Goal: Task Accomplishment & Management: Complete application form

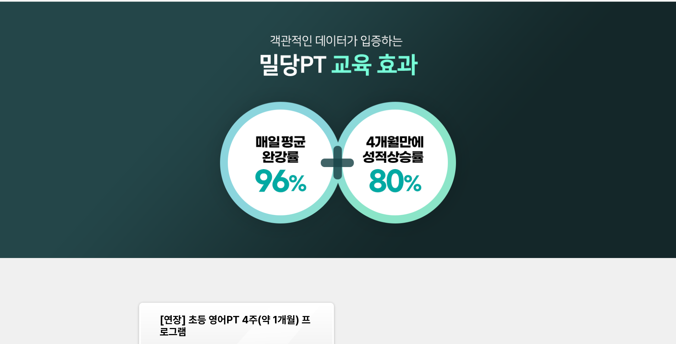
scroll to position [869, 0]
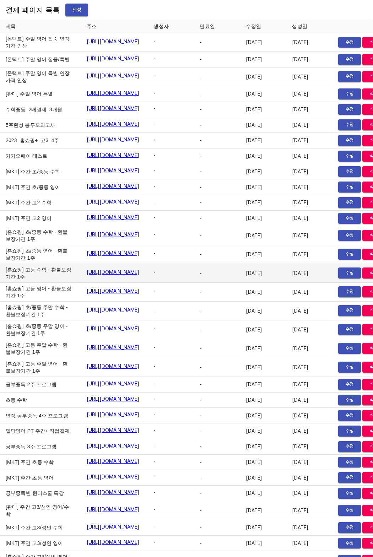
click at [227, 283] on td "-" at bounding box center [217, 273] width 46 height 19
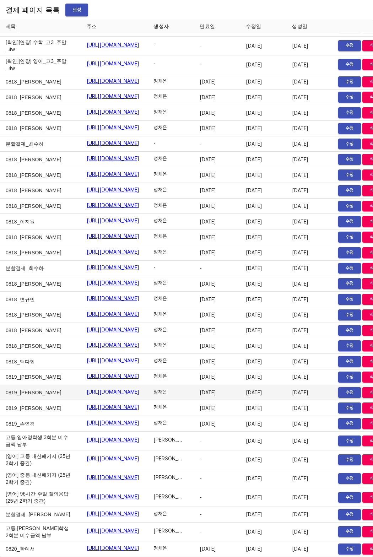
scroll to position [8409, 0]
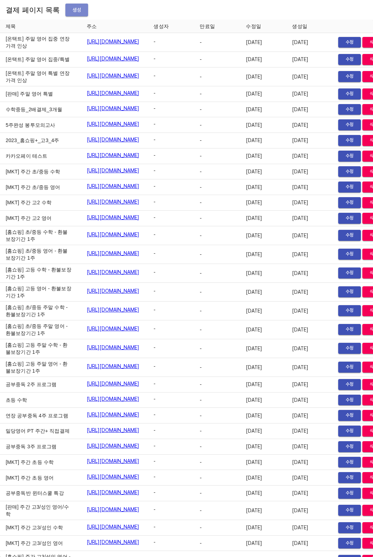
click at [65, 11] on button "생성" at bounding box center [76, 10] width 23 height 13
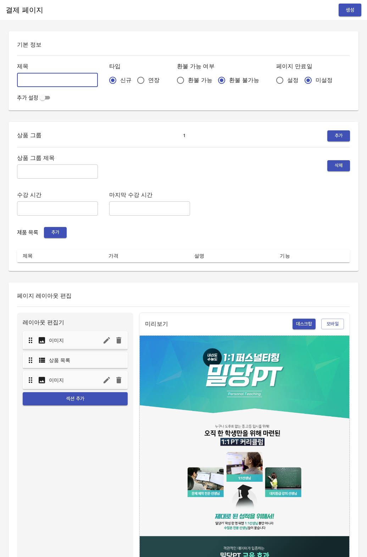
click at [66, 81] on input "text" at bounding box center [57, 80] width 81 height 14
type input "0821_길민채"
click at [133, 84] on input "연장" at bounding box center [140, 80] width 15 height 15
radio input "true"
click at [273, 80] on input "설정" at bounding box center [280, 80] width 15 height 15
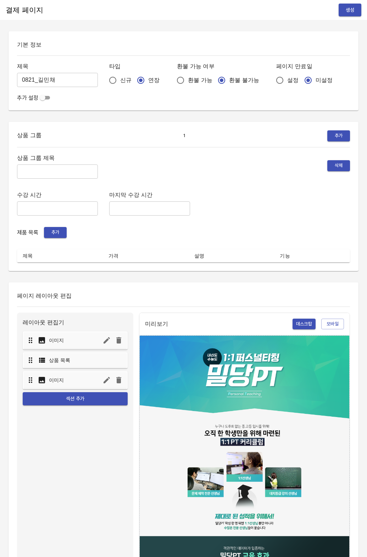
radio input "true"
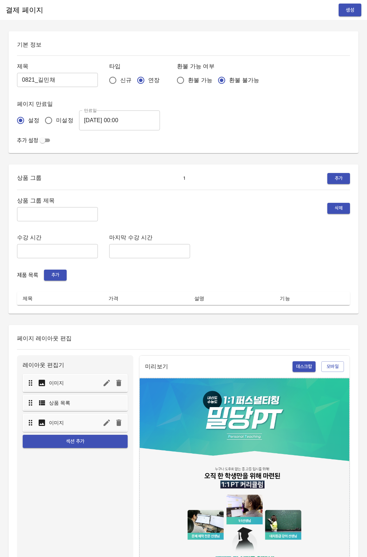
click at [74, 123] on div "설정 미설정" at bounding box center [48, 120] width 62 height 20
click at [92, 121] on input "[DATE] 00:00" at bounding box center [119, 120] width 81 height 20
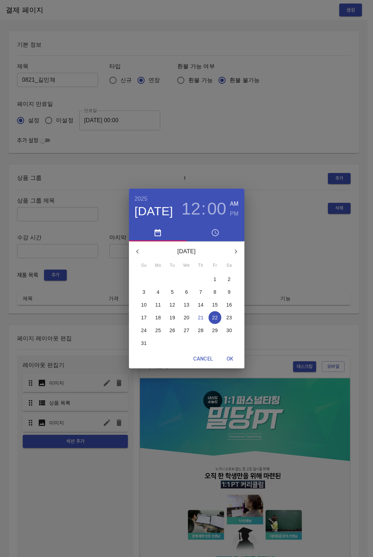
click at [213, 332] on p "29" at bounding box center [215, 330] width 6 height 7
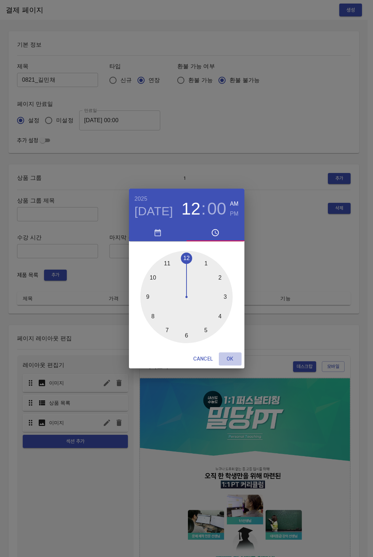
click at [234, 359] on span "OK" at bounding box center [230, 358] width 17 height 9
type input "2025-08-29 00:00"
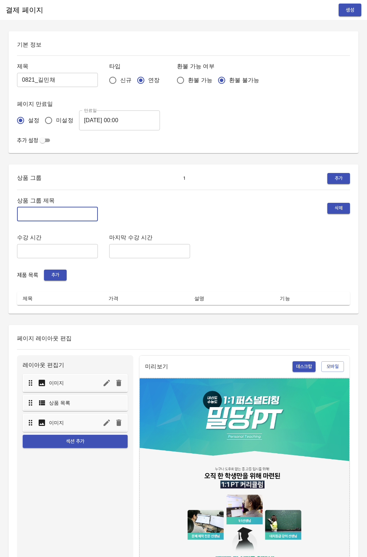
click at [66, 208] on input "text" at bounding box center [57, 214] width 81 height 14
type input "주말 특별PT"
click at [55, 278] on span "추가" at bounding box center [56, 275] width 16 height 8
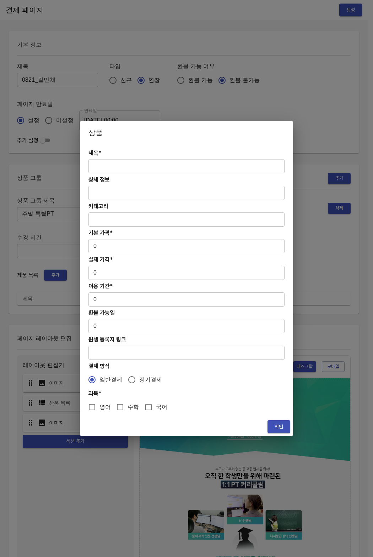
click at [126, 171] on input "text" at bounding box center [186, 166] width 196 height 14
paste input "[연장] 주말 고등 6시간 국어 4주(약 1개월) 특별PT"
type input "[연장] 주말 고등 6시간 국어 4주(약 1개월) 특별PT"
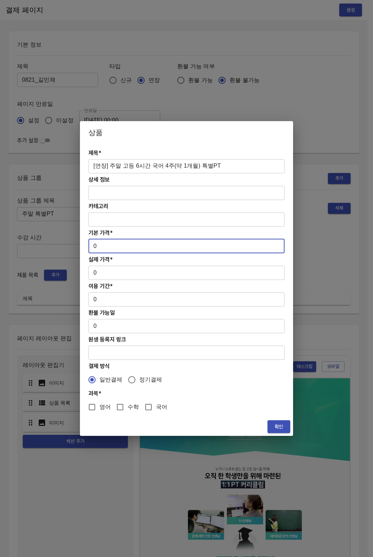
drag, startPoint x: 115, startPoint y: 244, endPoint x: 86, endPoint y: 244, distance: 29.1
click at [86, 244] on div "제목* [연장] 주말 고등 6시간 국어 4주(약 1개월) 특별PT ​ 상세 정보 ​ 카테고리 ​ 기본 가격* 0 ​ 실제 가격* 0 ​ 이용 …" at bounding box center [186, 280] width 213 height 273
paste input "31300"
type input "313000"
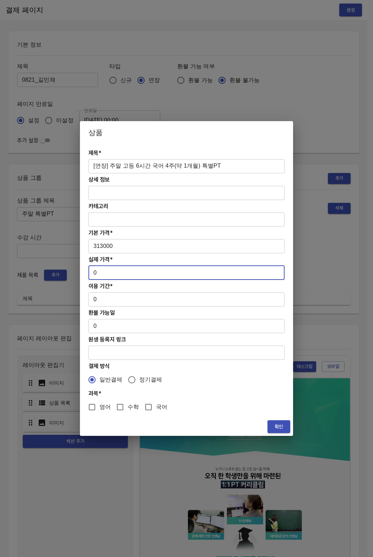
drag, startPoint x: 100, startPoint y: 279, endPoint x: 88, endPoint y: 270, distance: 14.4
click at [88, 270] on input "0" at bounding box center [186, 273] width 196 height 14
paste input "31300"
type input "313000"
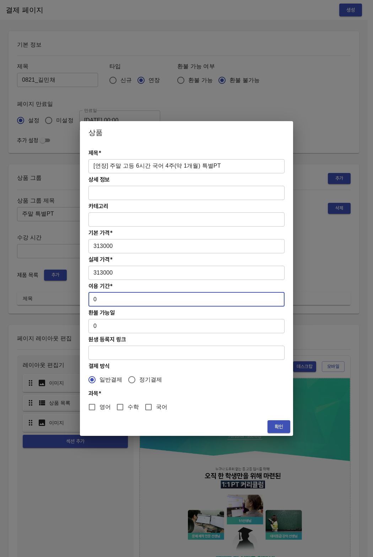
drag, startPoint x: 99, startPoint y: 304, endPoint x: 88, endPoint y: 299, distance: 11.9
click at [88, 299] on input "0" at bounding box center [186, 299] width 196 height 14
type input "28"
click at [150, 409] on input "국어" at bounding box center [148, 406] width 15 height 15
checkbox input "true"
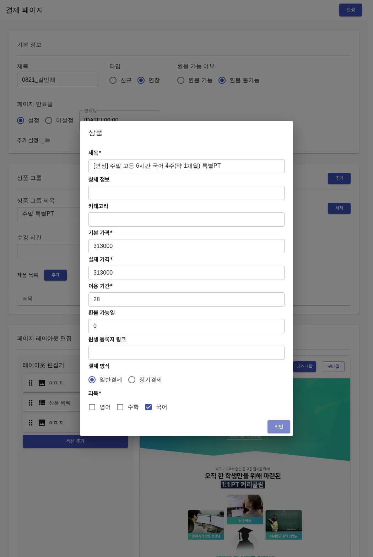
click at [276, 422] on span "확인" at bounding box center [278, 426] width 11 height 9
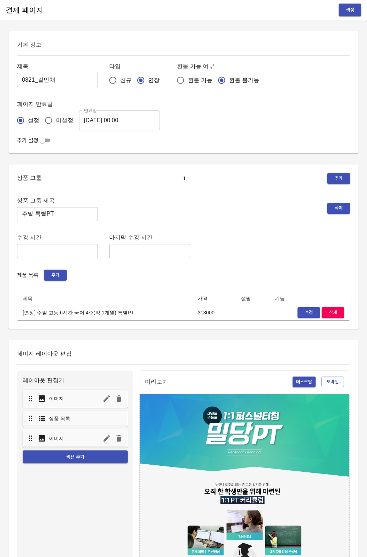
click at [272, 246] on div "수강 시간 ​ 마지막 수강 시간 ​" at bounding box center [183, 246] width 333 height 26
click at [346, 10] on span "생성" at bounding box center [350, 10] width 11 height 9
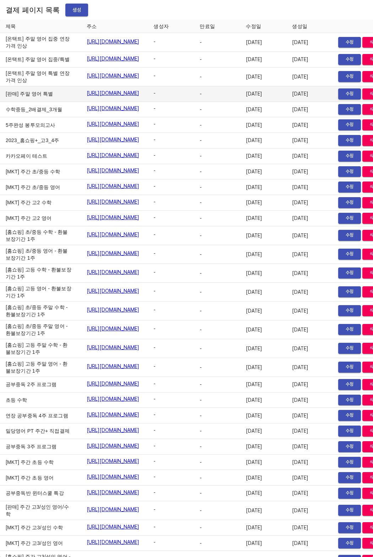
click at [239, 102] on td "-" at bounding box center [217, 94] width 46 height 16
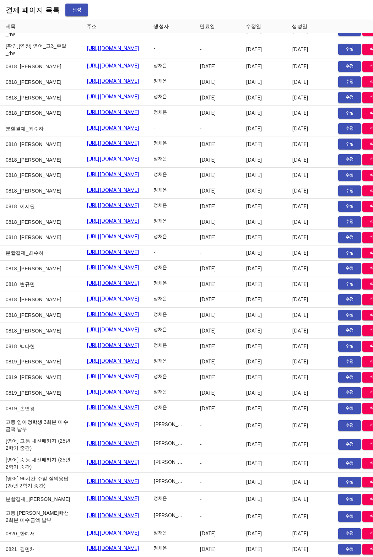
scroll to position [11403, 0]
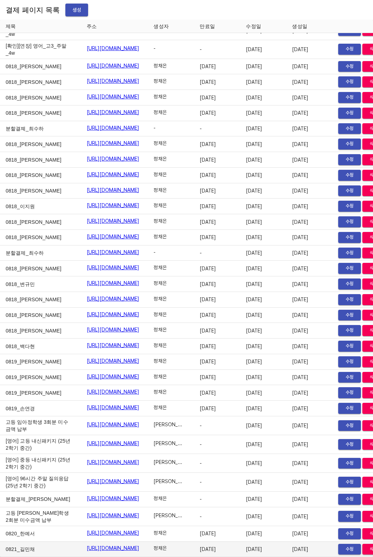
drag, startPoint x: 54, startPoint y: 546, endPoint x: 188, endPoint y: 544, distance: 134.6
click at [148, 544] on td "https://payment.mildang.kr/u4z2BjHMefYcqOYEW780s" at bounding box center [114, 549] width 67 height 16
copy link "[URL][DOMAIN_NAME]"
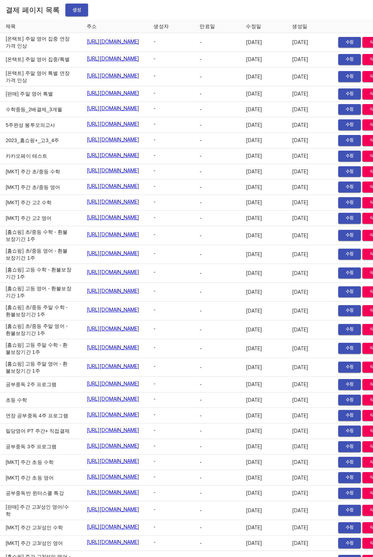
click at [71, 6] on span "생성" at bounding box center [76, 10] width 11 height 9
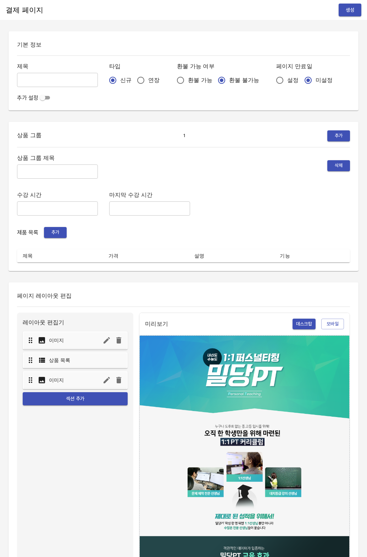
click at [66, 80] on input "text" at bounding box center [57, 80] width 81 height 14
type input "0821_[PERSON_NAME]"
click at [37, 173] on input "text" at bounding box center [57, 171] width 81 height 14
type input "주말 특별PT"
click at [52, 237] on div "상품 그룹 제목 주말 특별PT ​ 삭제 수강 시간 ​ 마지막 수강 시간 ​ 제품 목록 추가 제목 가격 설명 기능" at bounding box center [183, 207] width 333 height 109
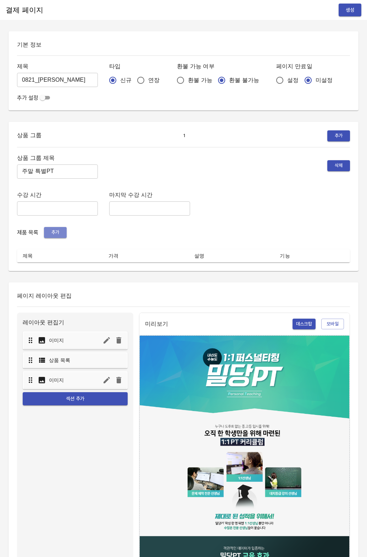
click at [54, 236] on button "추가" at bounding box center [55, 232] width 23 height 11
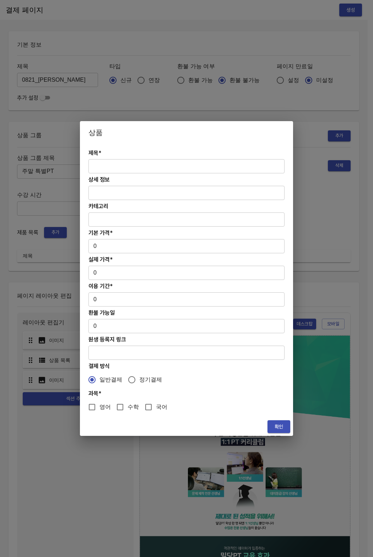
click at [127, 166] on input "text" at bounding box center [186, 166] width 196 height 14
paste input "[연장] 주말 고등 6시간 국어 4주(약 1개월) 특별PT"
type input "[연장] 주말 고등 6시간 국어 4주(약 1개월) 특별PT"
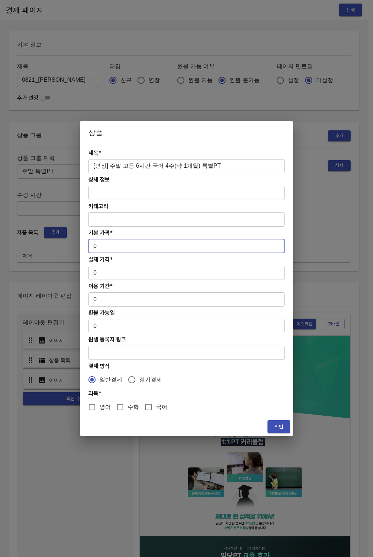
drag, startPoint x: 100, startPoint y: 249, endPoint x: 83, endPoint y: 245, distance: 16.7
click at [83, 245] on div "제목* [연장] 주말 고등 6시간 국어 4주(약 1개월) 특별PT ​ 상세 정보 ​ 카테고리 ​ 기본 가격* 0 ​ 실제 가격* 0 ​ 이용 …" at bounding box center [186, 280] width 213 height 273
paste input "31300"
type input "313000"
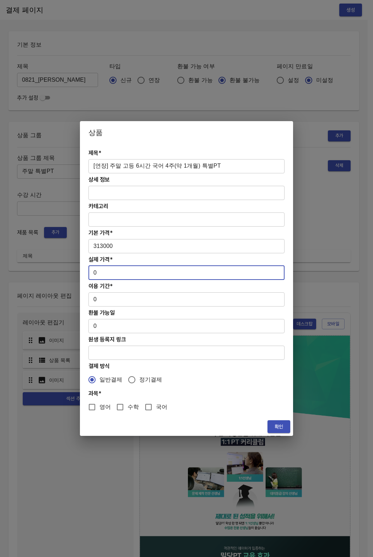
drag, startPoint x: 101, startPoint y: 277, endPoint x: 82, endPoint y: 271, distance: 20.2
click at [82, 271] on div "제목* [연장] 주말 고등 6시간 국어 4주(약 1개월) 특별PT ​ 상세 정보 ​ 카테고리 ​ 기본 가격* 313000 ​ 실제 가격* 0 …" at bounding box center [186, 280] width 213 height 273
paste input "31300"
type input "313000"
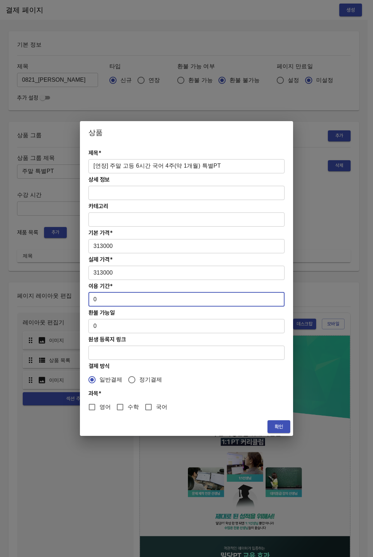
drag, startPoint x: 95, startPoint y: 297, endPoint x: 131, endPoint y: 304, distance: 36.8
click at [131, 304] on input "0" at bounding box center [186, 299] width 196 height 14
type input "28"
click at [142, 409] on input "국어" at bounding box center [148, 406] width 15 height 15
checkbox input "true"
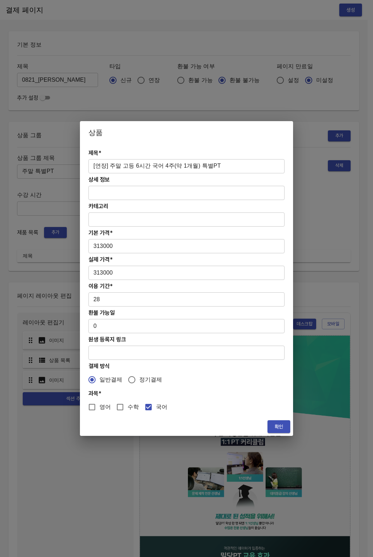
drag, startPoint x: 264, startPoint y: 427, endPoint x: 274, endPoint y: 426, distance: 9.7
click at [268, 426] on div "확인" at bounding box center [186, 426] width 213 height 19
click at [274, 426] on span "확인" at bounding box center [278, 426] width 11 height 9
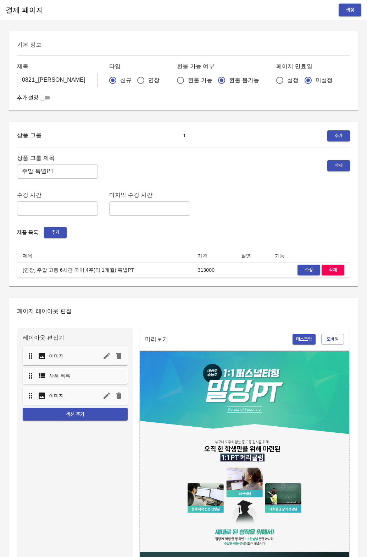
click at [213, 272] on td "313000" at bounding box center [213, 270] width 43 height 16
click at [273, 73] on input "설정" at bounding box center [280, 80] width 15 height 15
radio input "true"
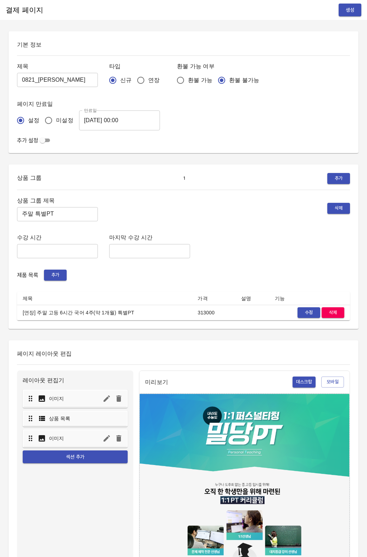
click at [255, 80] on div "제목 0821_박시은 ​ 타입 신규 연장 환불 가능 여부 환불 가능 환불 불가능 페이지 만료일 설정 미설정 만료일 2025-08-22 00:0…" at bounding box center [183, 95] width 333 height 69
click at [108, 120] on input "[DATE] 00:00" at bounding box center [119, 120] width 81 height 20
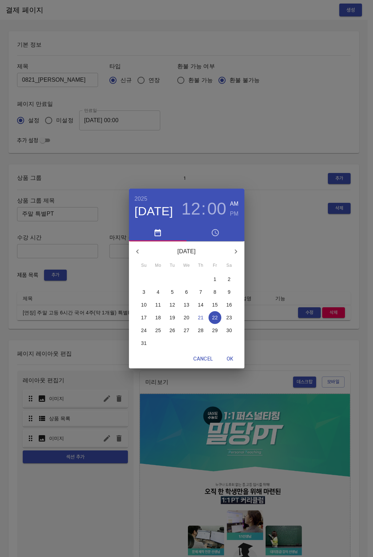
click at [216, 334] on button "29" at bounding box center [214, 330] width 13 height 13
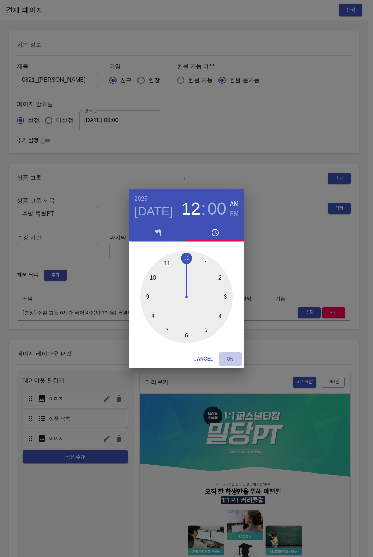
click at [238, 364] on button "OK" at bounding box center [230, 358] width 23 height 13
type input "[DATE] 00:00"
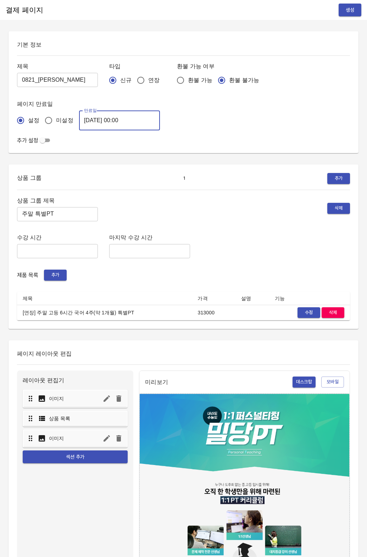
click at [235, 207] on div "상품 그룹 제목 주말 특별PT ​ 삭제" at bounding box center [183, 209] width 333 height 26
drag, startPoint x: 355, startPoint y: 15, endPoint x: 110, endPoint y: 104, distance: 261.0
click at [141, 186] on div "결제 페이지 생성 기본 정보 제목 0821_박시은 ​ 타입 신규 연장 환불 가능 여부 환불 가능 환불 불가능 페이지 만료일 설정 미설정 만료일…" at bounding box center [183, 440] width 367 height 880
drag, startPoint x: 119, startPoint y: 78, endPoint x: 138, endPoint y: 76, distance: 18.5
click at [120, 78] on div "신규 연장" at bounding box center [137, 80] width 56 height 15
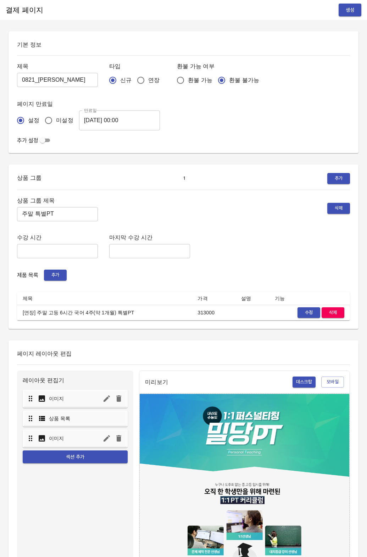
drag, startPoint x: 115, startPoint y: 82, endPoint x: 126, endPoint y: 81, distance: 10.4
click at [120, 82] on span "신규" at bounding box center [125, 80] width 11 height 9
click at [148, 79] on span "연장" at bounding box center [153, 80] width 11 height 9
click at [137, 79] on input "연장" at bounding box center [140, 80] width 15 height 15
radio input "true"
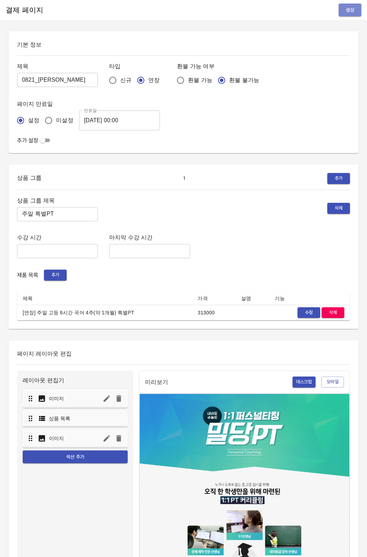
click at [345, 12] on span "생성" at bounding box center [350, 10] width 11 height 9
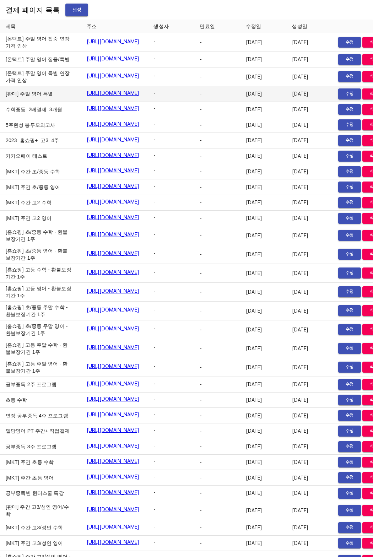
click at [194, 102] on td "-" at bounding box center [171, 94] width 46 height 16
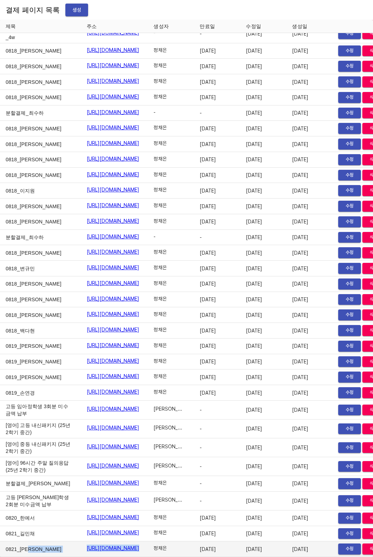
drag, startPoint x: 48, startPoint y: 544, endPoint x: 203, endPoint y: 540, distance: 155.2
click at [203, 541] on tr "0821_박시은 https://payment.mildang.kr/_qm6Fv239-y1TE3cE3_hS 정채은 2025-08-29 2025-0…" at bounding box center [195, 549] width 390 height 16
copy tr "0821_박시은 https://payment.mildang.kr/_qm6Fv239-y1TE3cE3_hS"
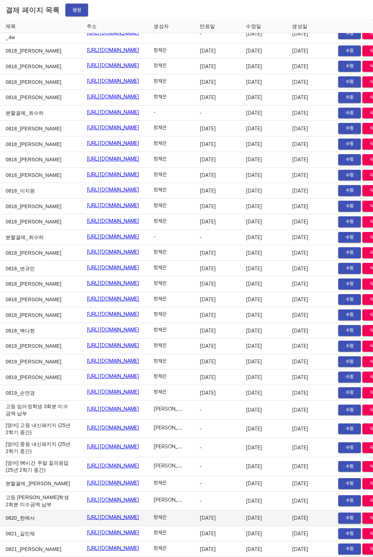
click at [35, 512] on td "0820_한예서" at bounding box center [40, 518] width 81 height 16
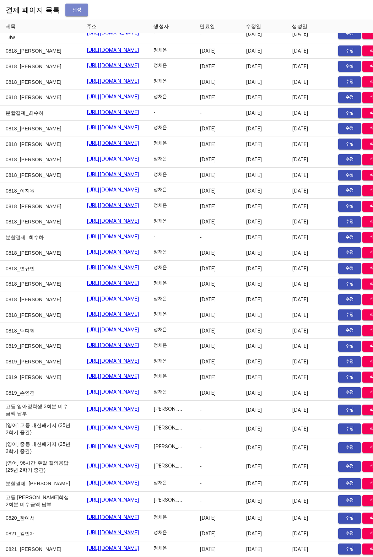
click at [71, 9] on span "생성" at bounding box center [76, 10] width 11 height 9
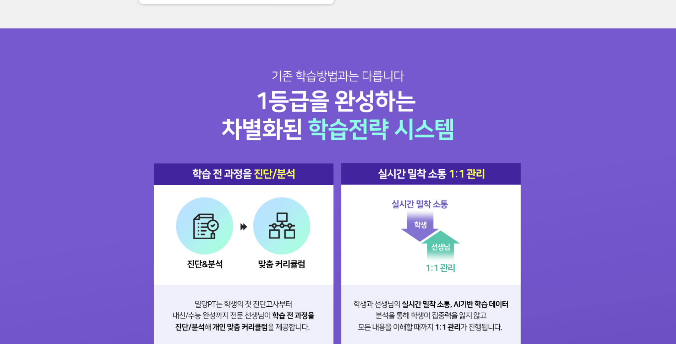
scroll to position [823, 0]
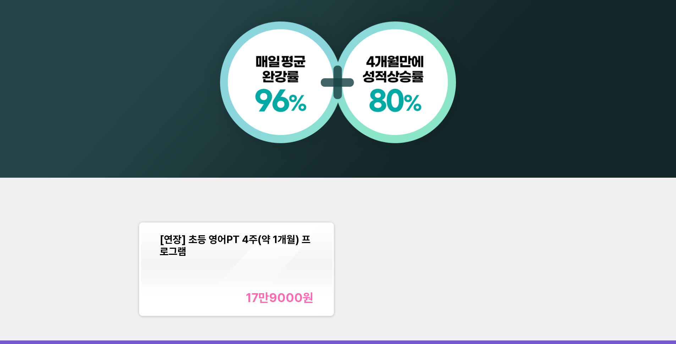
scroll to position [727, 0]
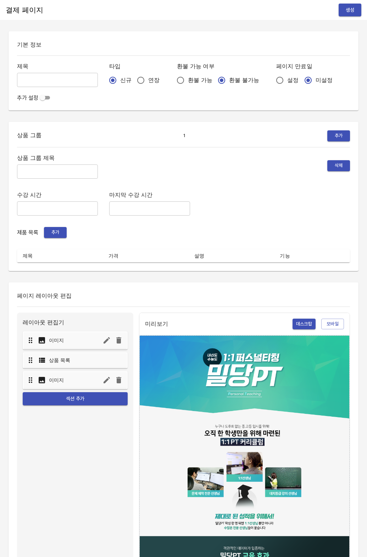
click at [55, 83] on input "text" at bounding box center [57, 80] width 81 height 14
type input "0821_[PERSON_NAME]"
click at [133, 75] on input "연장" at bounding box center [140, 80] width 15 height 15
radio input "true"
click at [273, 82] on input "설정" at bounding box center [280, 80] width 15 height 15
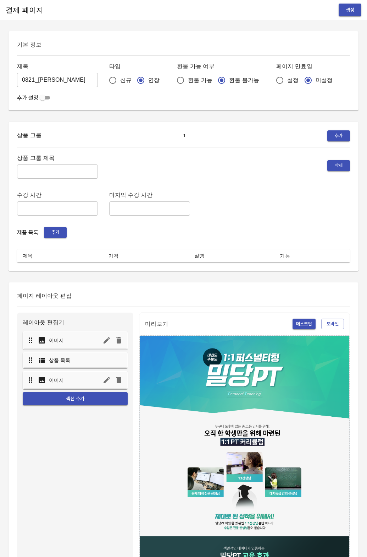
radio input "true"
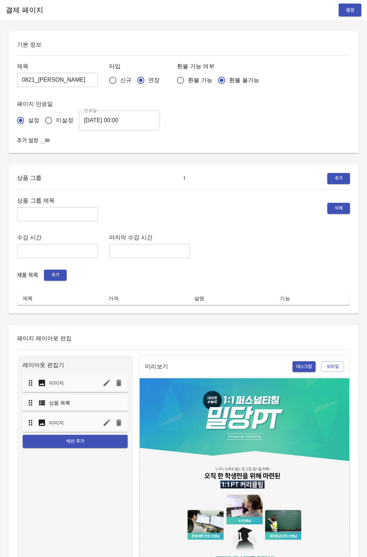
click at [121, 120] on input "[DATE] 00:00" at bounding box center [119, 120] width 81 height 20
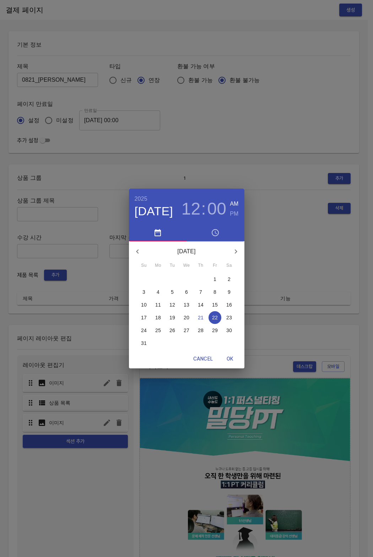
click at [219, 327] on span "29" at bounding box center [214, 330] width 13 height 7
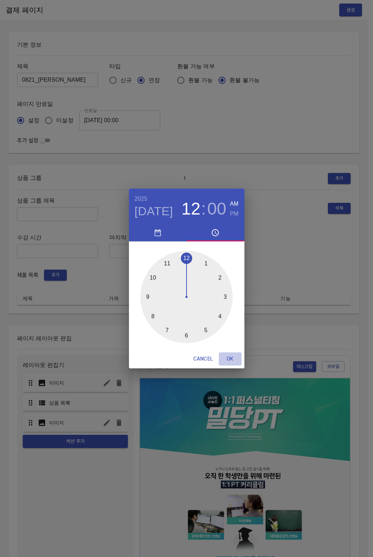
click at [229, 355] on span "OK" at bounding box center [230, 358] width 17 height 9
type input "[DATE] 00:00"
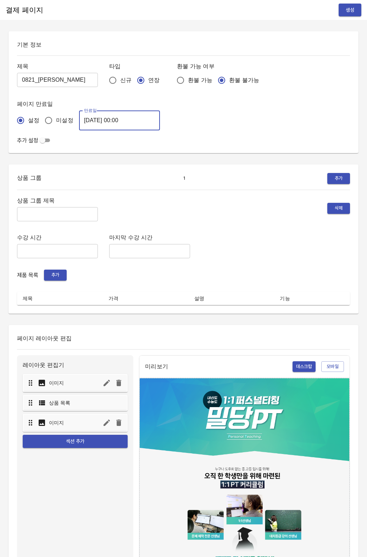
click at [77, 212] on input "text" at bounding box center [57, 214] width 81 height 14
type input "주"
type input "ㅁ"
type input "주말 특별PT"
click at [61, 279] on button "추가" at bounding box center [55, 274] width 23 height 11
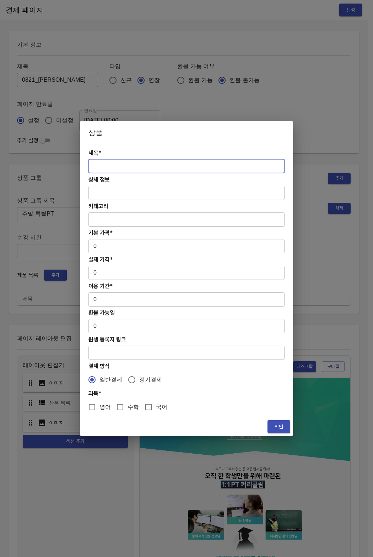
click at [120, 165] on input "text" at bounding box center [186, 166] width 196 height 14
paste input "[연장] 주말 고등 6시간 국어 4주(약 1개월) 특별PT"
type input "[연장] 주말 고등 6시간 국어 4주(약 1개월) 특별PT"
click at [98, 237] on div "제목* [연장] 주말 고등 6시간 국어 4주(약 1개월) 특별PT ​ 상세 정보 ​ 카테고리 ​ 기본 가격* 0 ​ 실제 가격* 0 ​ 이용 …" at bounding box center [186, 280] width 213 height 273
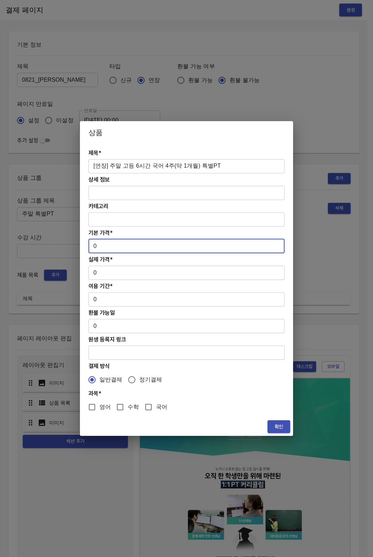
drag, startPoint x: 103, startPoint y: 249, endPoint x: 79, endPoint y: 249, distance: 24.1
click at [79, 249] on div "상품 제목* [연장] 주말 고등 6시간 국어 4주(약 1개월) 특별PT ​ 상세 정보 ​ 카테고리 ​ 기본 가격* 0 ​ 실제 가격* 0 ​ …" at bounding box center [186, 278] width 373 height 557
drag, startPoint x: 102, startPoint y: 246, endPoint x: 84, endPoint y: 246, distance: 17.8
click at [84, 246] on div "제목* [연장] 주말 고등 6시간 국어 4주(약 1개월) 특별PT ​ 상세 정보 ​ 카테고리 ​ 기본 가격* 0 ​ 실제 가격* 0 ​ 이용 …" at bounding box center [186, 280] width 213 height 273
paste input "31300"
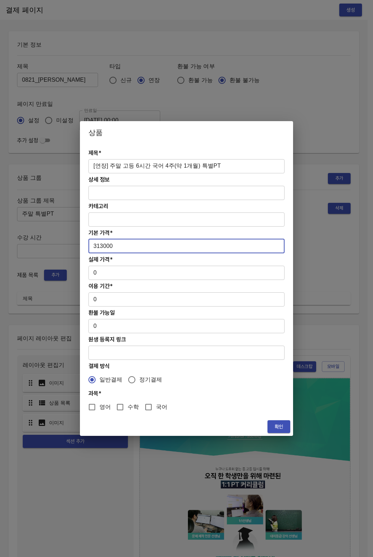
type input "313000"
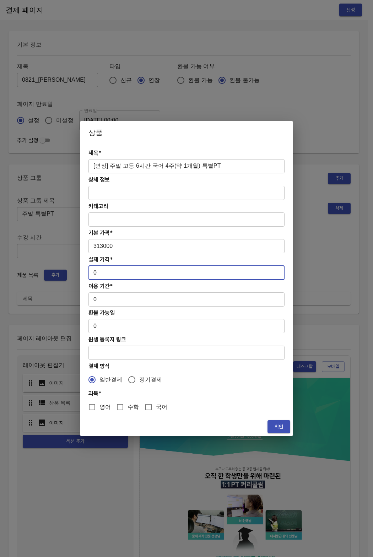
drag, startPoint x: 98, startPoint y: 274, endPoint x: 93, endPoint y: 273, distance: 5.7
click at [93, 273] on input "0" at bounding box center [186, 273] width 196 height 14
paste input "31300"
type input "313000"
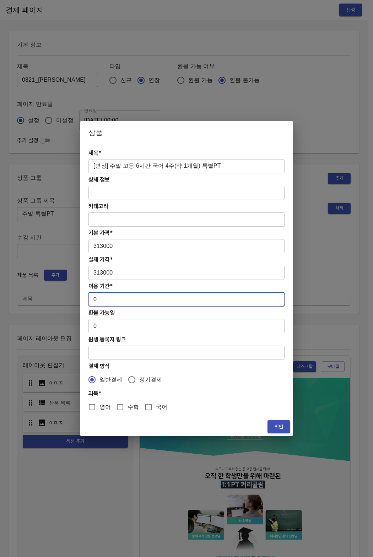
drag, startPoint x: 105, startPoint y: 300, endPoint x: 78, endPoint y: 295, distance: 26.6
click at [78, 295] on div "상품 제목* [연장] 주말 고등 6시간 국어 4주(약 1개월) 특별PT ​ 상세 정보 ​ 카테고리 ​ 기본 가격* 313000 ​ 실제 가격*…" at bounding box center [186, 278] width 373 height 557
type input "28"
click at [141, 409] on input "국어" at bounding box center [148, 406] width 15 height 15
checkbox input "true"
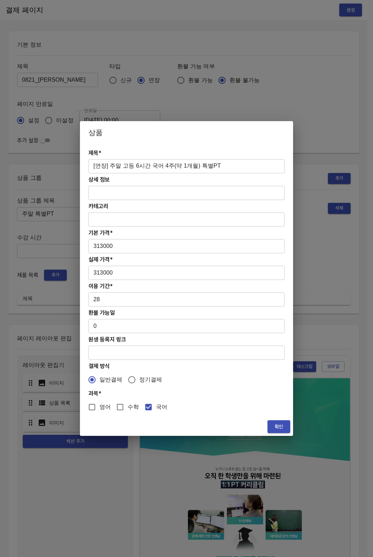
click at [273, 422] on span "확인" at bounding box center [278, 426] width 11 height 9
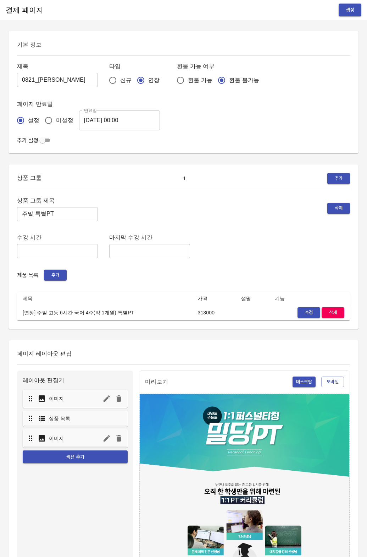
click at [241, 252] on div "수강 시간 ​ 마지막 수강 시간 ​" at bounding box center [183, 246] width 333 height 26
click at [352, 10] on span "생성" at bounding box center [350, 10] width 11 height 9
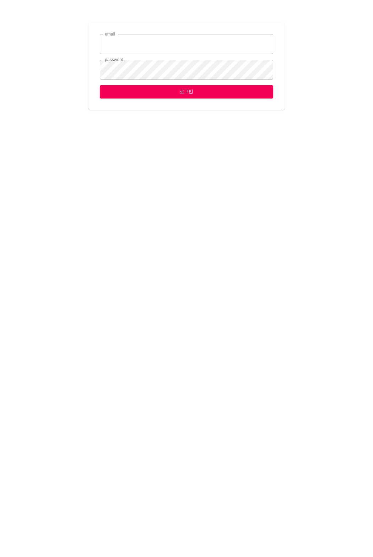
type input "[EMAIL_ADDRESS][DOMAIN_NAME]"
click at [127, 89] on span "로그인" at bounding box center [186, 91] width 162 height 9
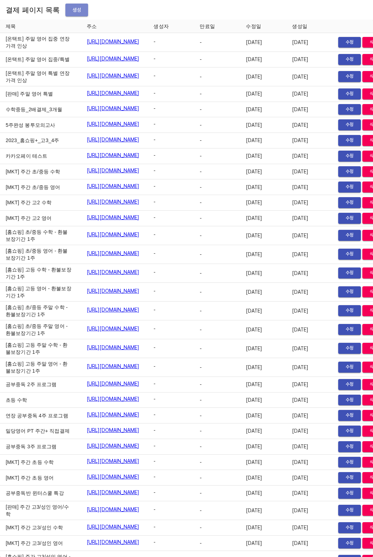
click at [71, 14] on span "생성" at bounding box center [76, 10] width 11 height 9
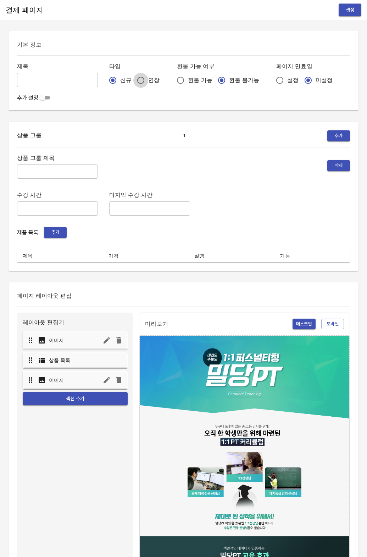
click at [133, 78] on input "연장" at bounding box center [140, 80] width 15 height 15
radio input "true"
click at [273, 80] on input "설정" at bounding box center [280, 80] width 15 height 15
radio input "true"
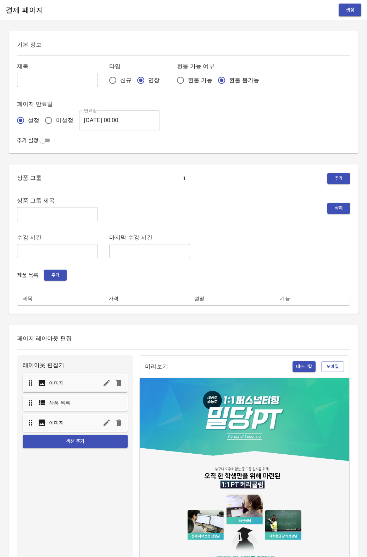
click at [107, 118] on input "[DATE] 00:00" at bounding box center [119, 120] width 81 height 20
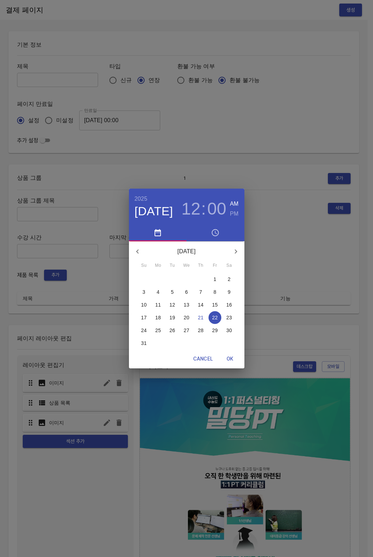
click at [210, 328] on span "29" at bounding box center [214, 330] width 13 height 7
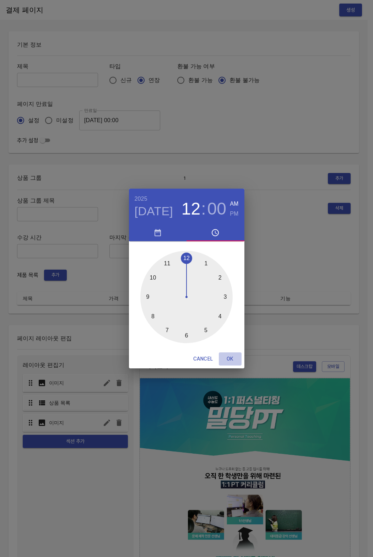
click at [225, 357] on span "OK" at bounding box center [230, 358] width 17 height 9
type input "[DATE] 00:00"
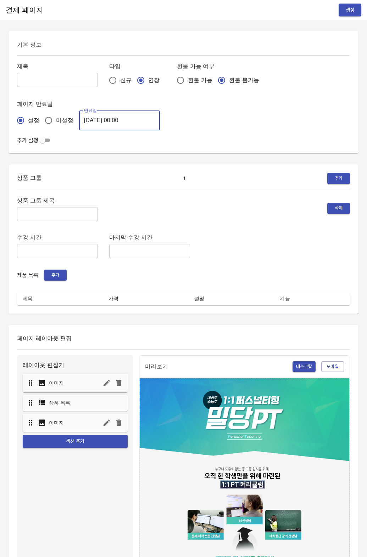
click at [47, 81] on input "text" at bounding box center [57, 80] width 81 height 14
type input "0821_[PERSON_NAME]"
click at [53, 202] on h6 "상품 그룹 제목" at bounding box center [57, 201] width 81 height 10
click at [53, 210] on input "text" at bounding box center [57, 214] width 81 height 14
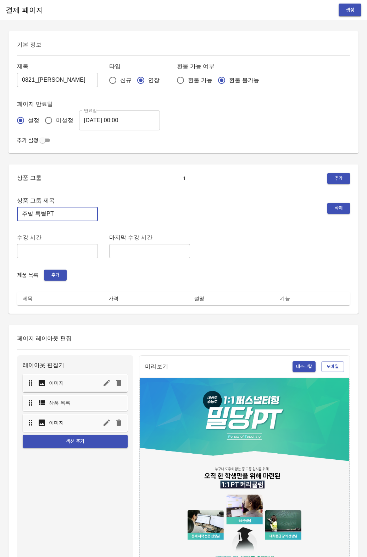
type input "주말 특별PT"
click at [62, 279] on button "추가" at bounding box center [55, 274] width 23 height 11
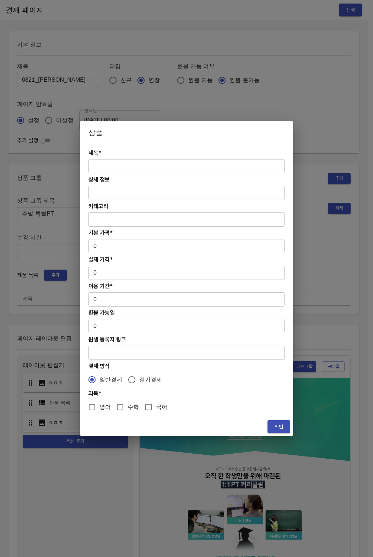
click at [113, 171] on input "text" at bounding box center [186, 166] width 196 height 14
paste input "[연장] 주말 고등 6시간 국어 4주(약 1개월) 특별PT"
type input "[연장] 주말 고등 6시간 국어 4주(약 1개월) 특별PT"
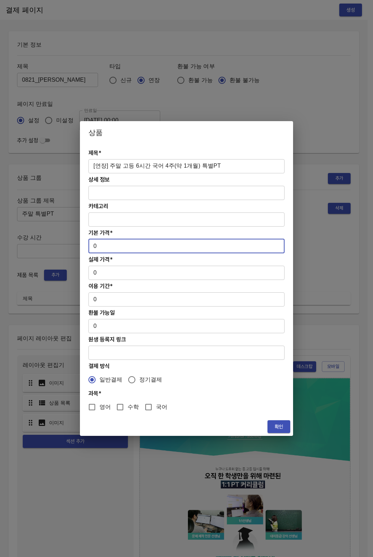
drag, startPoint x: 116, startPoint y: 250, endPoint x: 76, endPoint y: 248, distance: 39.8
click at [76, 248] on div "상품 제목* [연장] 주말 고등 6시간 국어 4주(약 1개월) 특별PT ​ 상세 정보 ​ 카테고리 ​ 기본 가격* 0 ​ 실제 가격* 0 ​ …" at bounding box center [186, 278] width 373 height 557
paste input "31300"
type input "313000"
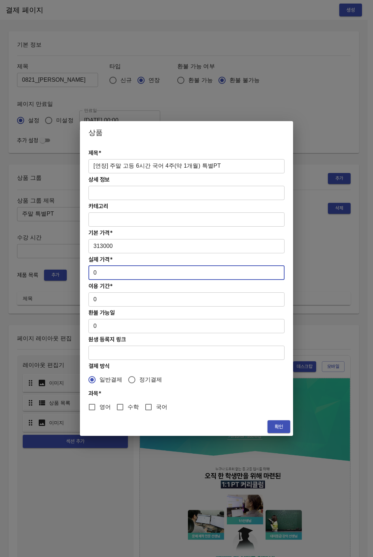
drag, startPoint x: 98, startPoint y: 273, endPoint x: 80, endPoint y: 273, distance: 18.8
click at [80, 273] on div "제목* [연장] 주말 고등 6시간 국어 4주(약 1개월) 특별PT ​ 상세 정보 ​ 카테고리 ​ 기본 가격* 313000 ​ 실제 가격* 0 …" at bounding box center [186, 280] width 213 height 273
paste input "31300"
type input "313000"
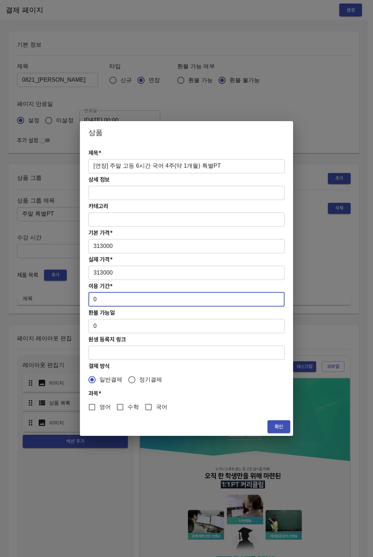
drag, startPoint x: 104, startPoint y: 302, endPoint x: 80, endPoint y: 300, distance: 24.6
click at [80, 300] on div "제목* [연장] 주말 고등 6시간 국어 4주(약 1개월) 특별PT ​ 상세 정보 ​ 카테고리 ​ 기본 가격* 313000 ​ 실제 가격* 31…" at bounding box center [186, 280] width 213 height 273
type input "28"
click at [156, 406] on span "국어" at bounding box center [161, 407] width 11 height 9
click at [153, 406] on input "국어" at bounding box center [148, 406] width 15 height 15
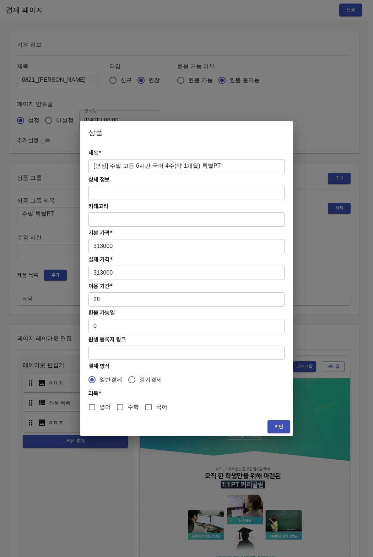
checkbox input "true"
click at [279, 427] on span "확인" at bounding box center [278, 426] width 11 height 9
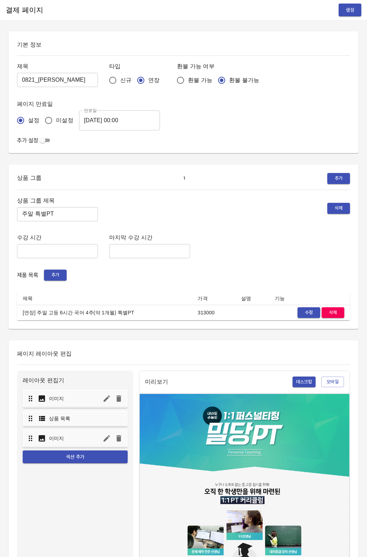
click at [219, 274] on div "제품 목록 추가" at bounding box center [183, 274] width 333 height 11
click at [353, 9] on span "생성" at bounding box center [350, 10] width 11 height 9
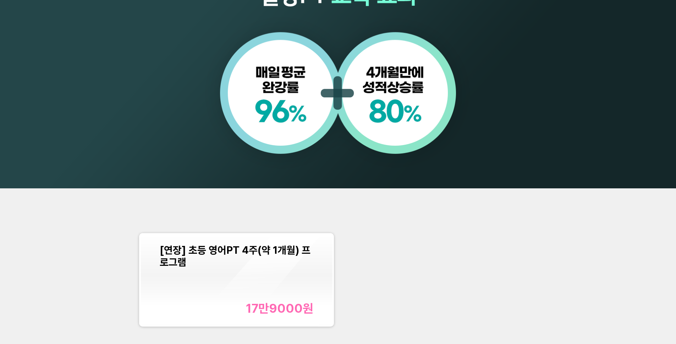
scroll to position [790, 0]
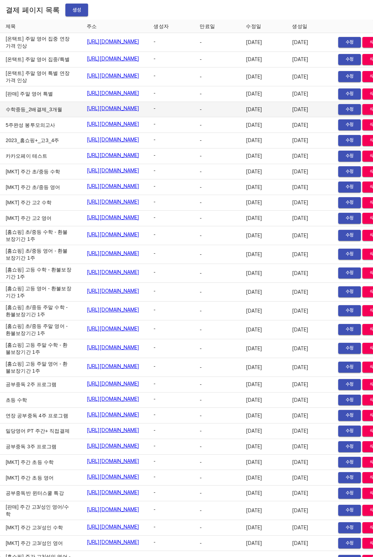
click at [18, 118] on td "수학중등_2배결제_3개월" at bounding box center [40, 110] width 81 height 16
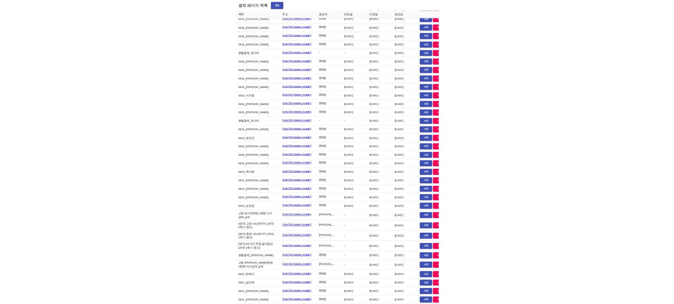
scroll to position [11434, 0]
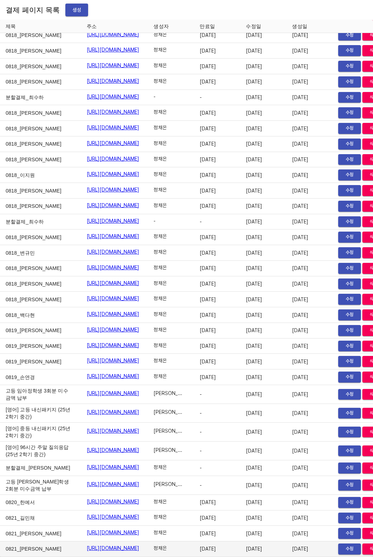
drag, startPoint x: 54, startPoint y: 540, endPoint x: 184, endPoint y: 543, distance: 129.6
click at [148, 543] on td "https://payment.mildang.kr/S5pADgkxTCA1ZHgLI63bG" at bounding box center [114, 549] width 67 height 16
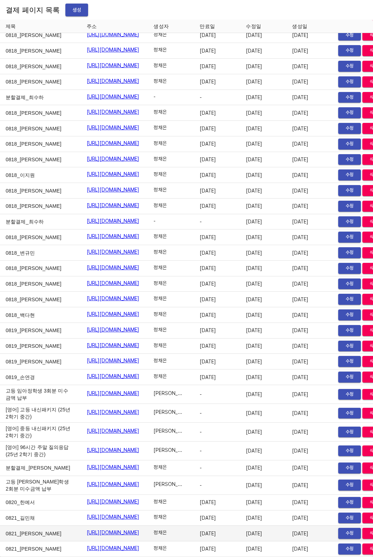
copy link "https://payment.mildang.kr/S5pADgkxTCA1ZHgLI63bG"
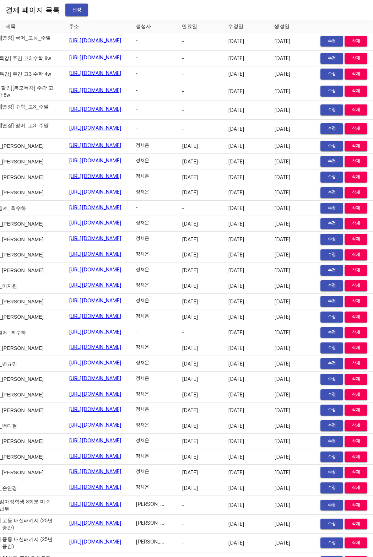
scroll to position [9399, 0]
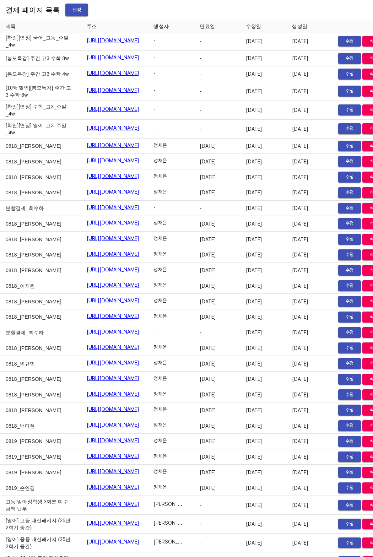
drag, startPoint x: 6, startPoint y: 237, endPoint x: 42, endPoint y: 239, distance: 36.3
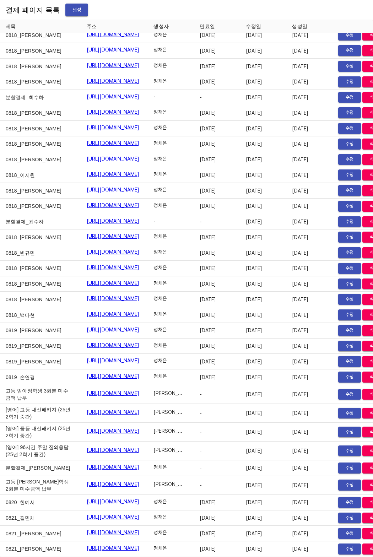
scroll to position [11434, 0]
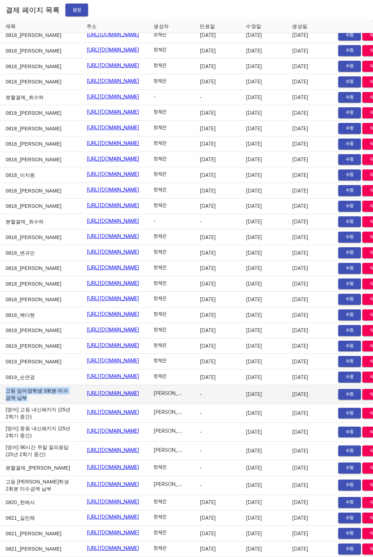
drag, startPoint x: 5, startPoint y: 364, endPoint x: 44, endPoint y: 371, distance: 39.6
click at [44, 385] on td "고등 임아정학생 3회분 미수금액 납부" at bounding box center [40, 394] width 81 height 19
click at [88, 389] on link "[URL][DOMAIN_NAME]" at bounding box center [113, 392] width 53 height 7
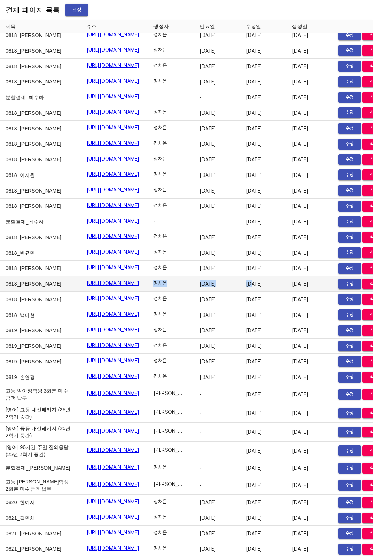
drag, startPoint x: 205, startPoint y: 253, endPoint x: 284, endPoint y: 260, distance: 79.1
click at [284, 276] on tr "0818_박민채 https://payment.mildang.kr/wjsHZ1XIFSVBZxDb-Q60x 정채은 2025-08-26 2025-0…" at bounding box center [195, 284] width 390 height 16
click at [278, 280] on span "2025-08-19" at bounding box center [262, 283] width 32 height 7
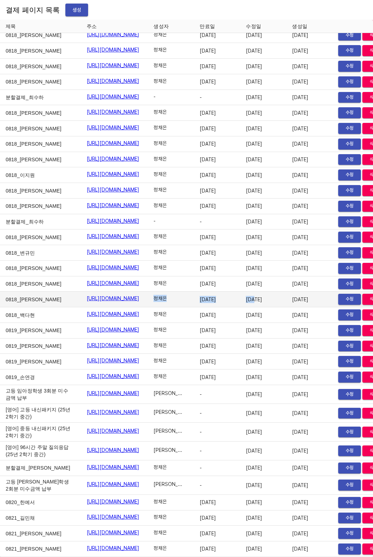
drag, startPoint x: 204, startPoint y: 277, endPoint x: 286, endPoint y: 274, distance: 81.7
click at [286, 291] on tr "0818_박민채 https://payment.mildang.kr/YBqBR8kHSrxwcTWqZT9Fv 정채은 2025-08-26 2025-0…" at bounding box center [195, 299] width 390 height 16
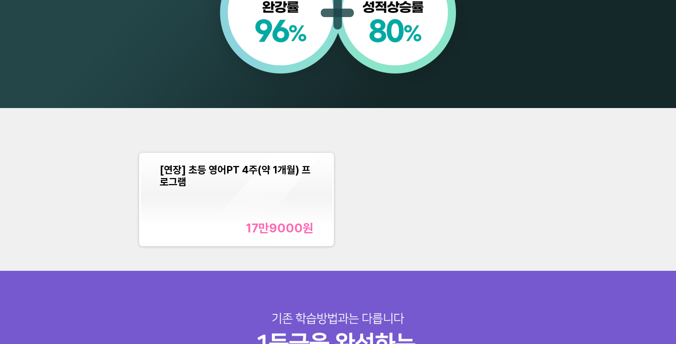
scroll to position [779, 0]
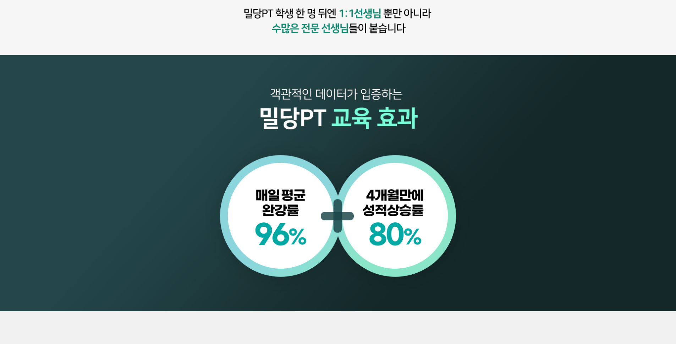
scroll to position [798, 0]
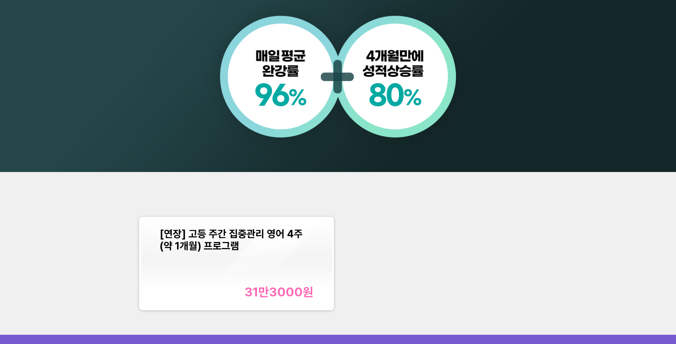
scroll to position [735, 0]
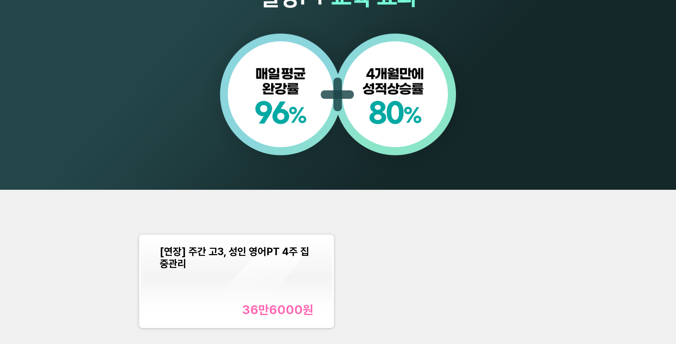
scroll to position [769, 0]
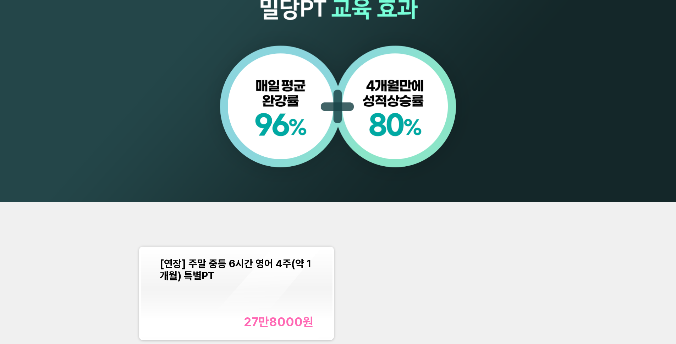
scroll to position [757, 0]
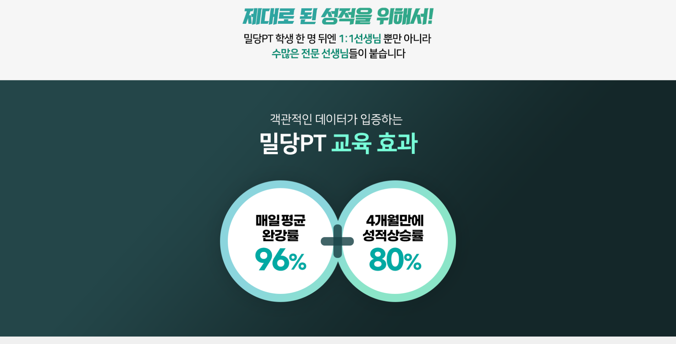
scroll to position [780, 0]
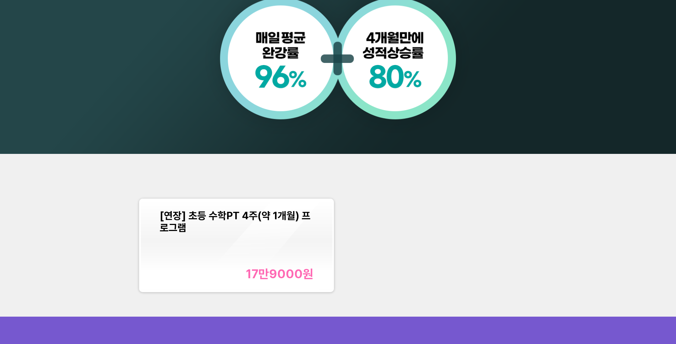
scroll to position [774, 0]
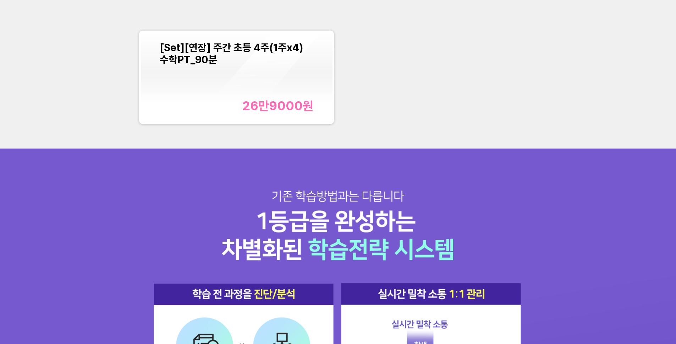
scroll to position [902, 0]
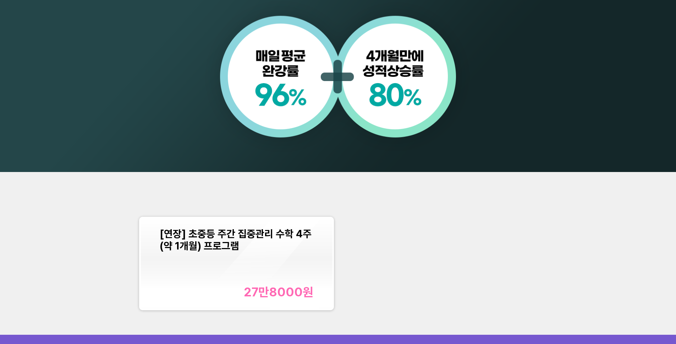
scroll to position [775, 0]
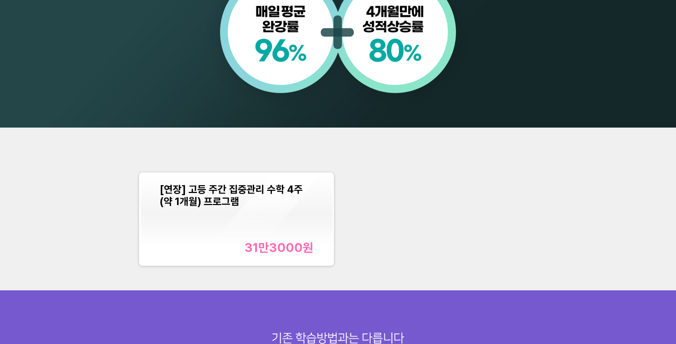
scroll to position [816, 0]
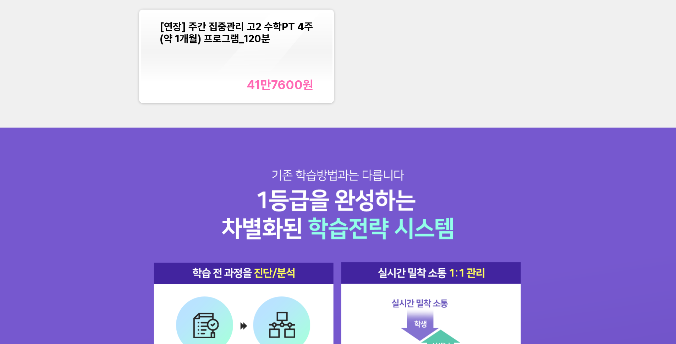
scroll to position [894, 0]
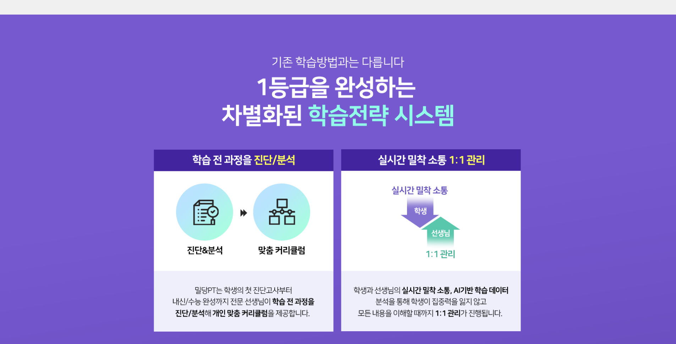
scroll to position [864, 0]
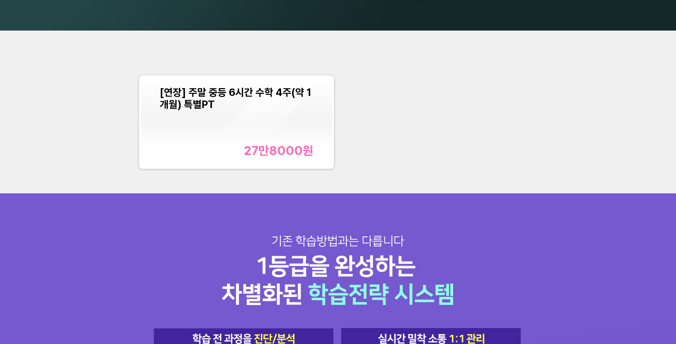
scroll to position [856, 0]
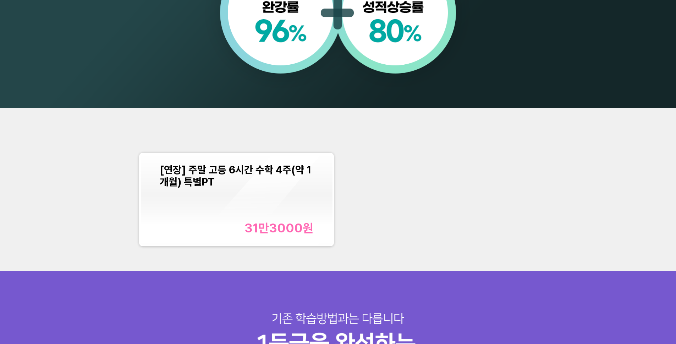
scroll to position [814, 0]
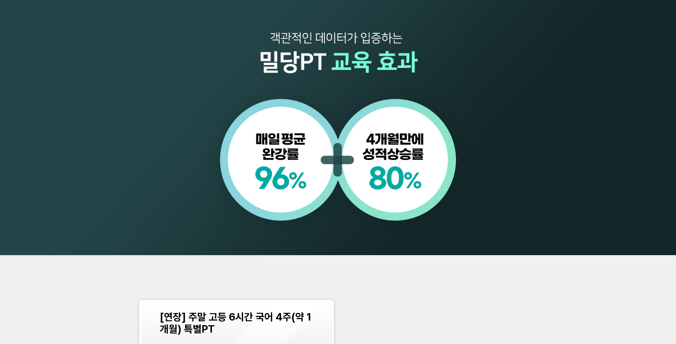
scroll to position [855, 0]
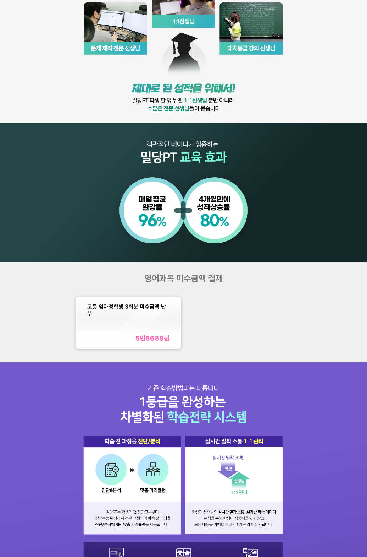
scroll to position [231, 0]
